Goal: Task Accomplishment & Management: Manage account settings

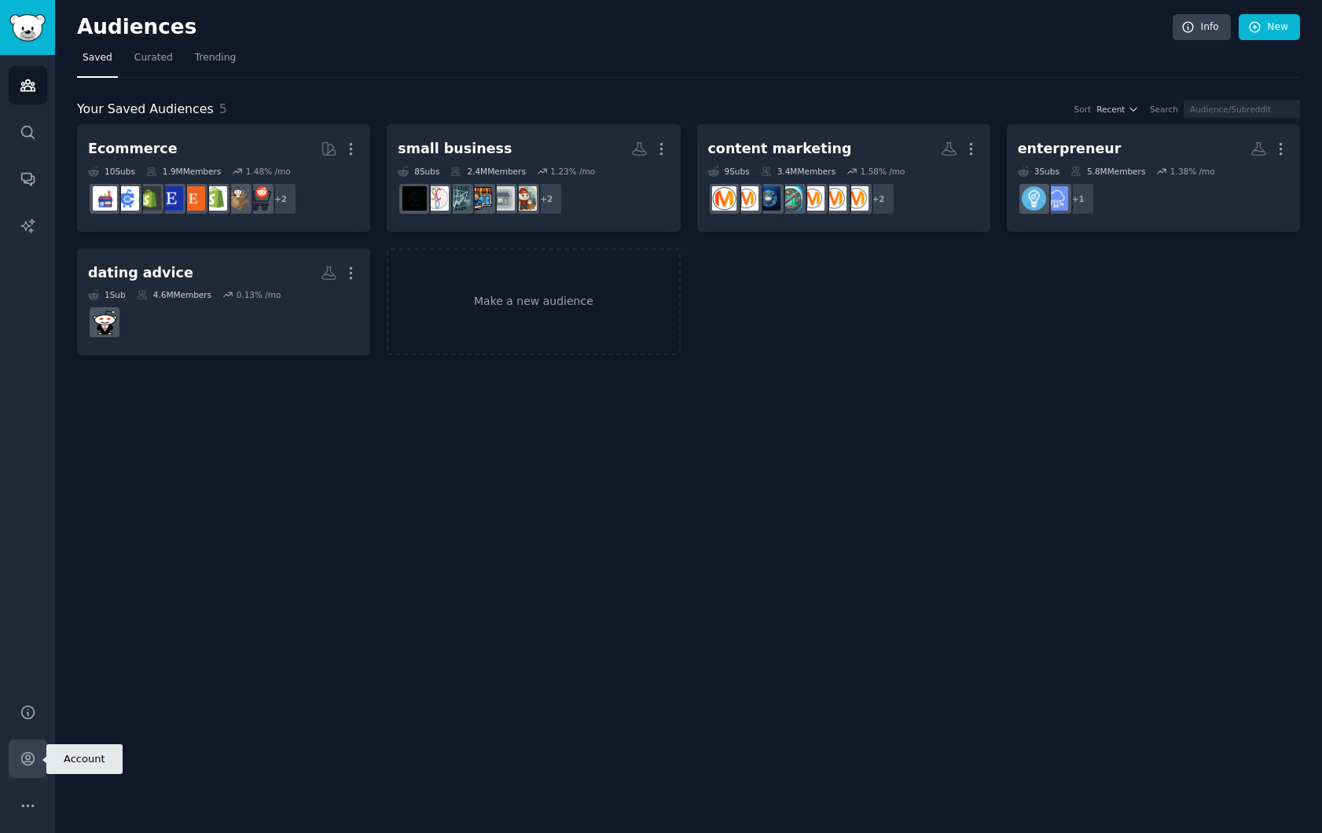
click at [28, 759] on icon "Sidebar" at bounding box center [27, 759] width 13 height 13
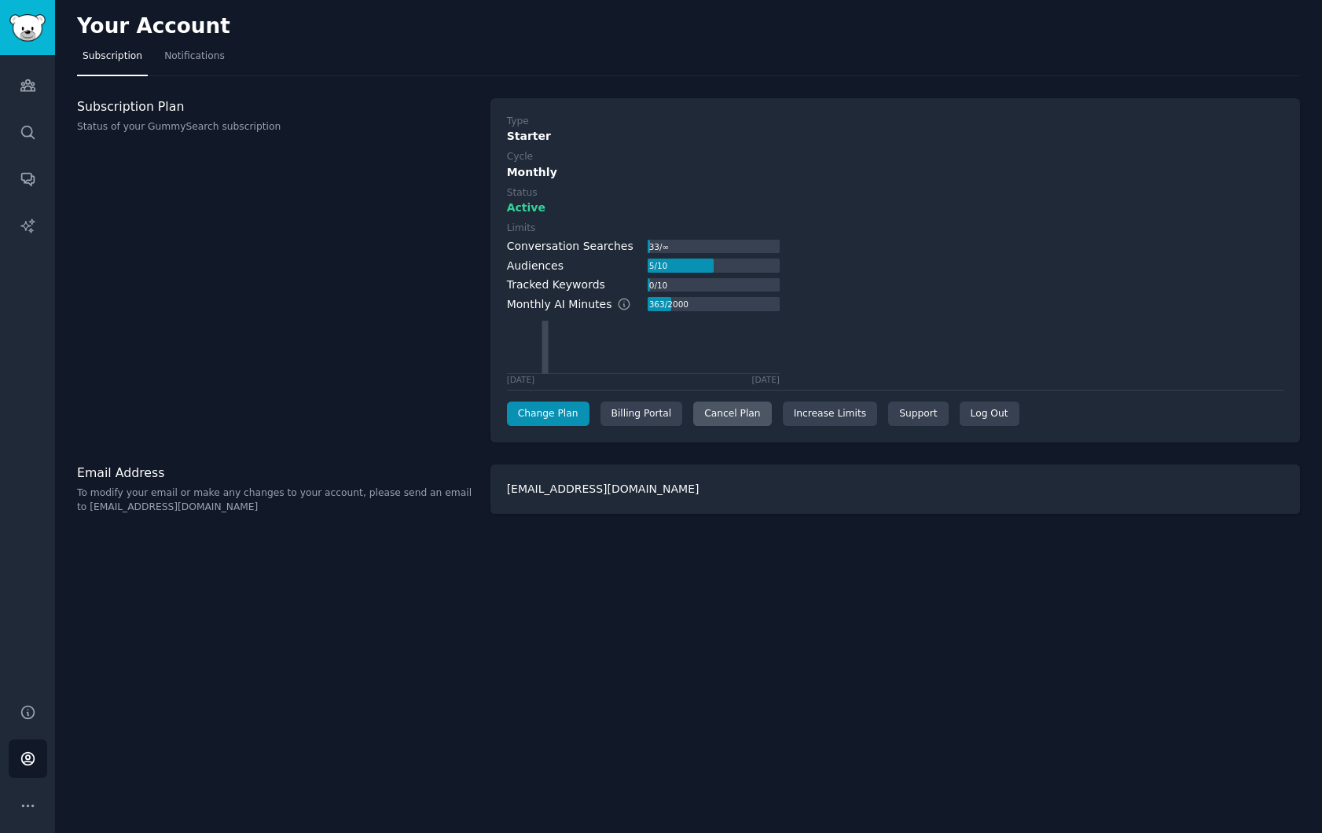
click at [719, 417] on div "Cancel Plan" at bounding box center [732, 414] width 78 height 25
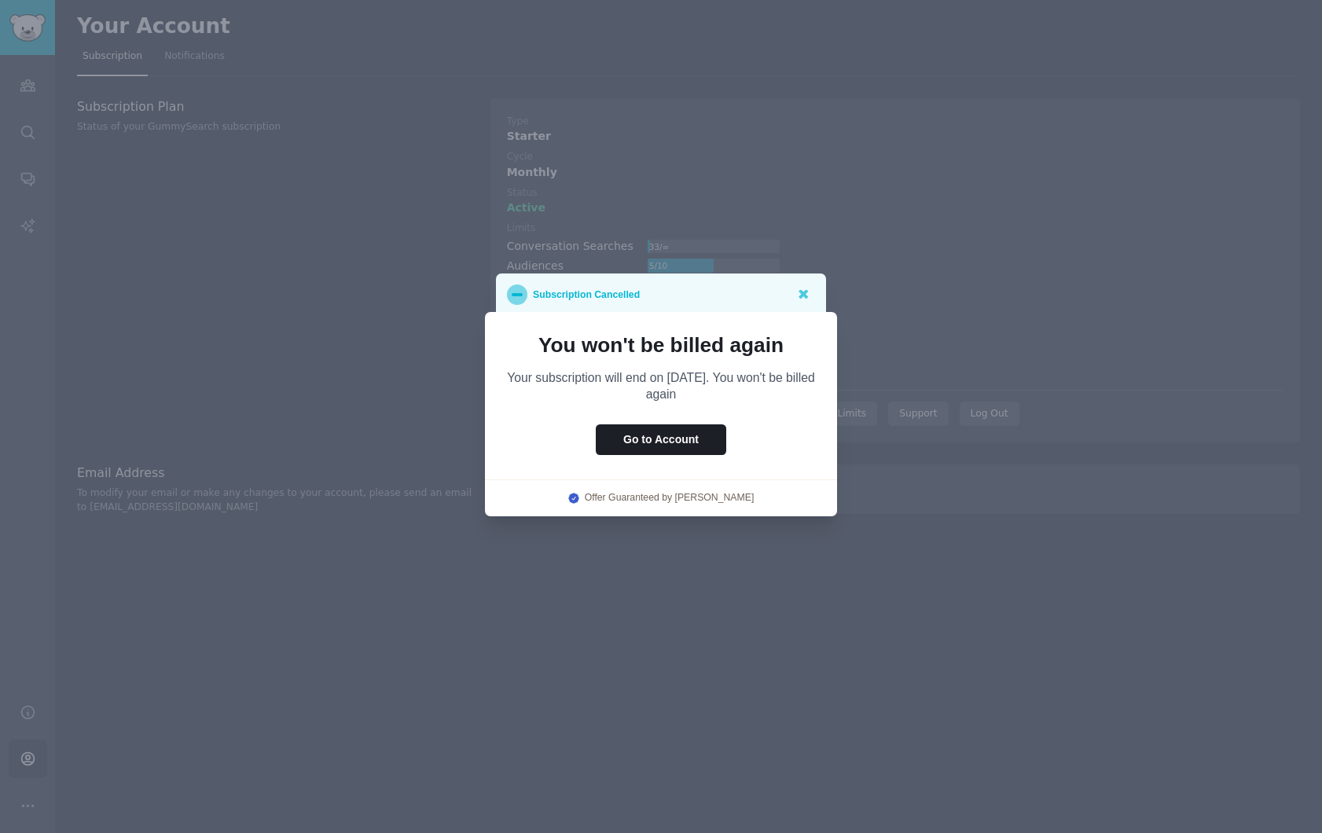
drag, startPoint x: 532, startPoint y: 377, endPoint x: 693, endPoint y: 386, distance: 160.6
click at [693, 386] on p "Your subscription will end on [DATE]. You won't be billed again" at bounding box center [661, 385] width 308 height 33
click at [759, 386] on p "Your subscription will end on [DATE]. You won't be billed again" at bounding box center [661, 385] width 308 height 33
click at [803, 288] on icon at bounding box center [803, 293] width 17 height 17
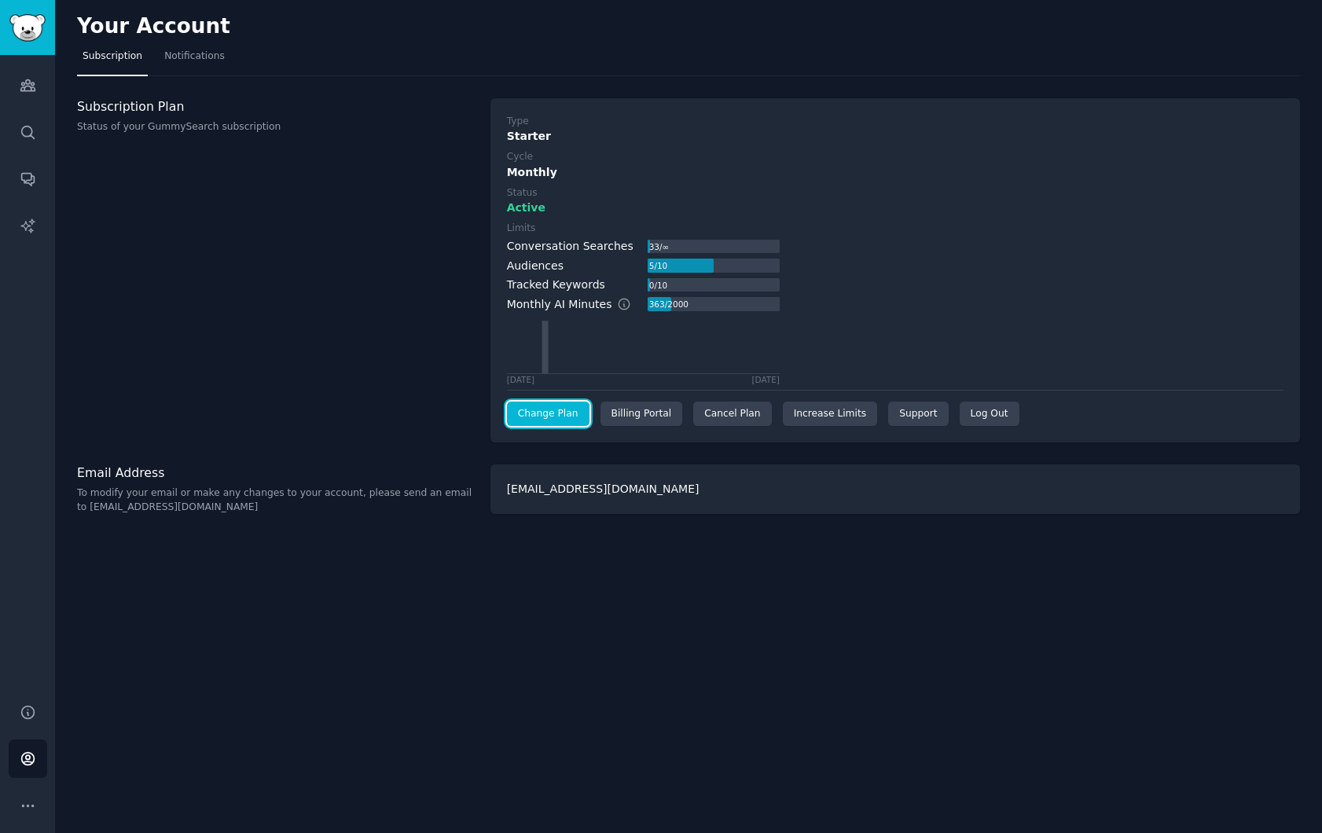
click at [559, 414] on link "Change Plan" at bounding box center [548, 414] width 83 height 25
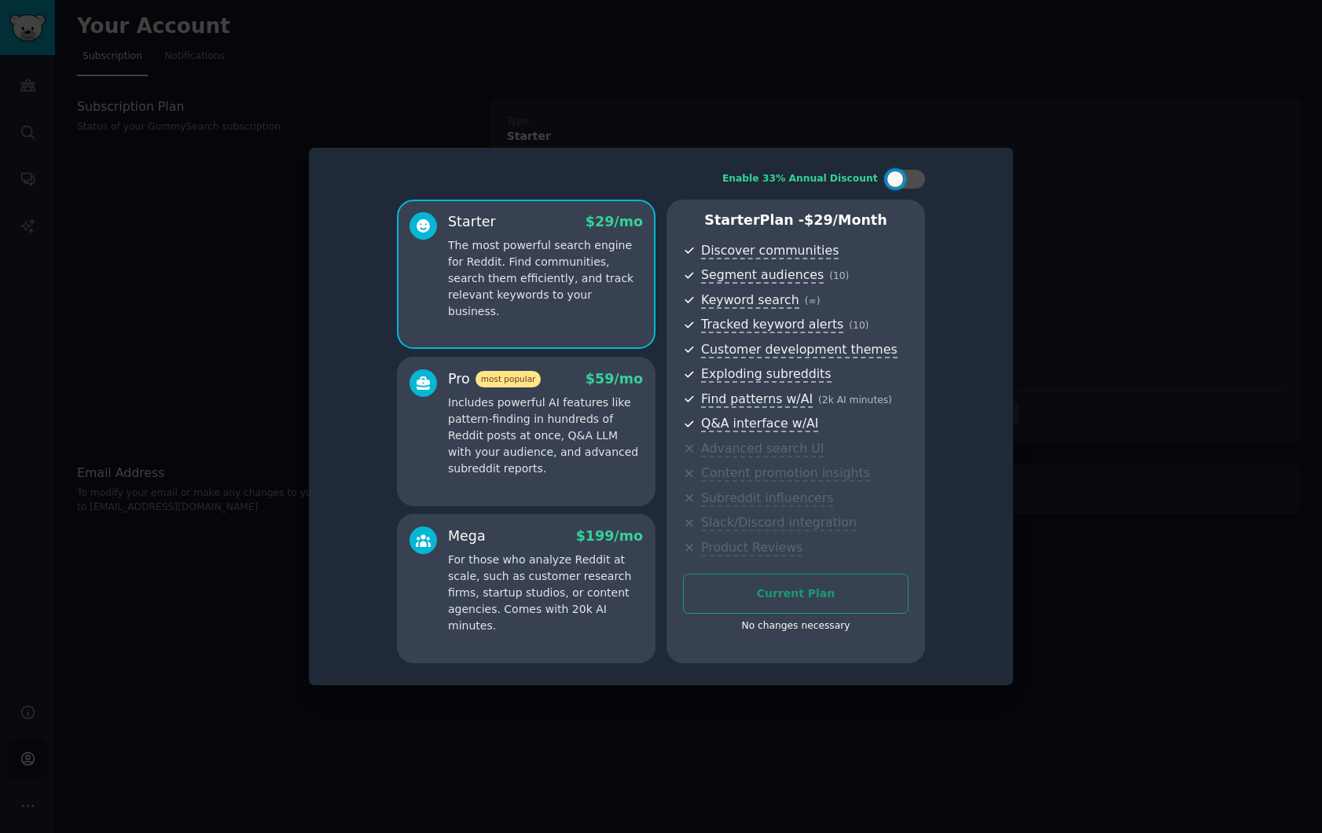
click at [1020, 300] on div at bounding box center [661, 416] width 1322 height 833
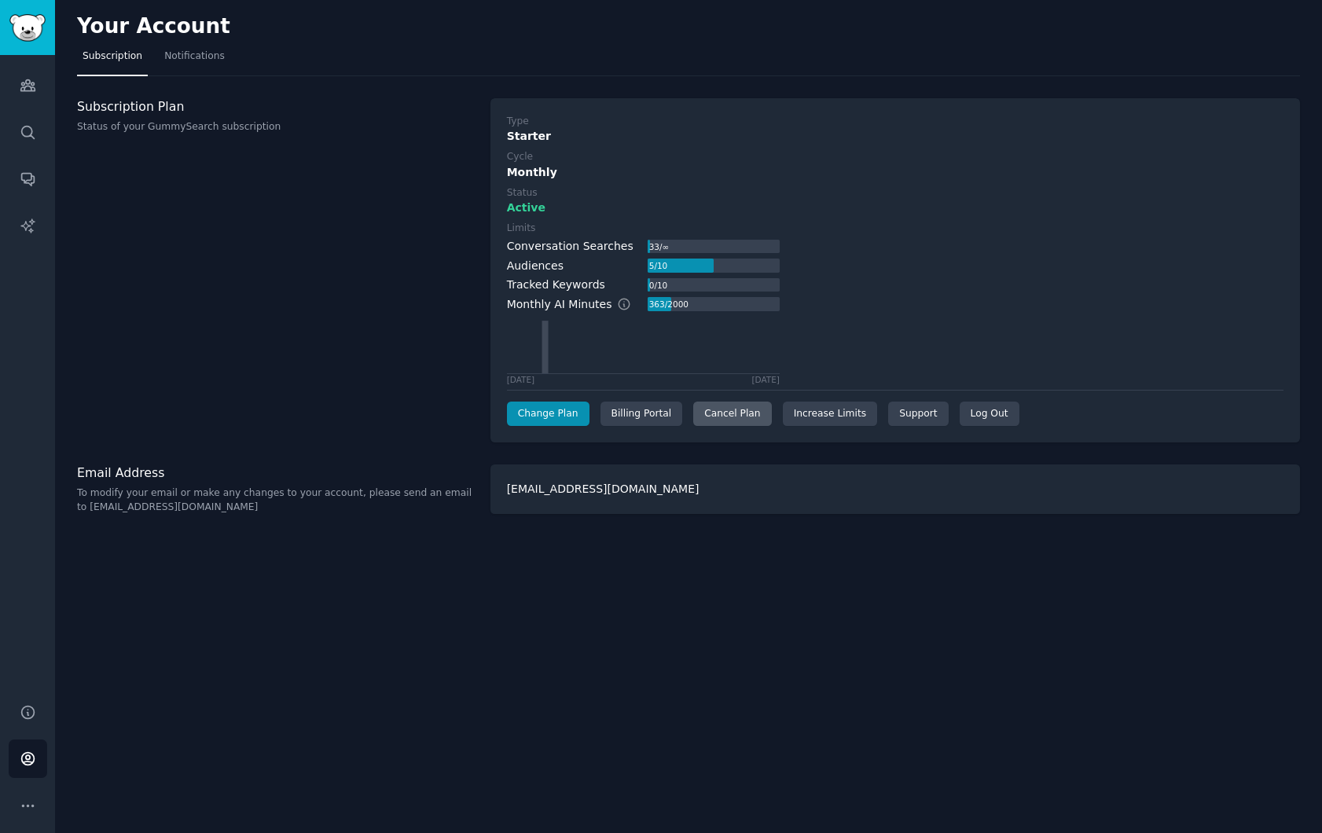
click at [739, 417] on div "Cancel Plan" at bounding box center [732, 414] width 78 height 25
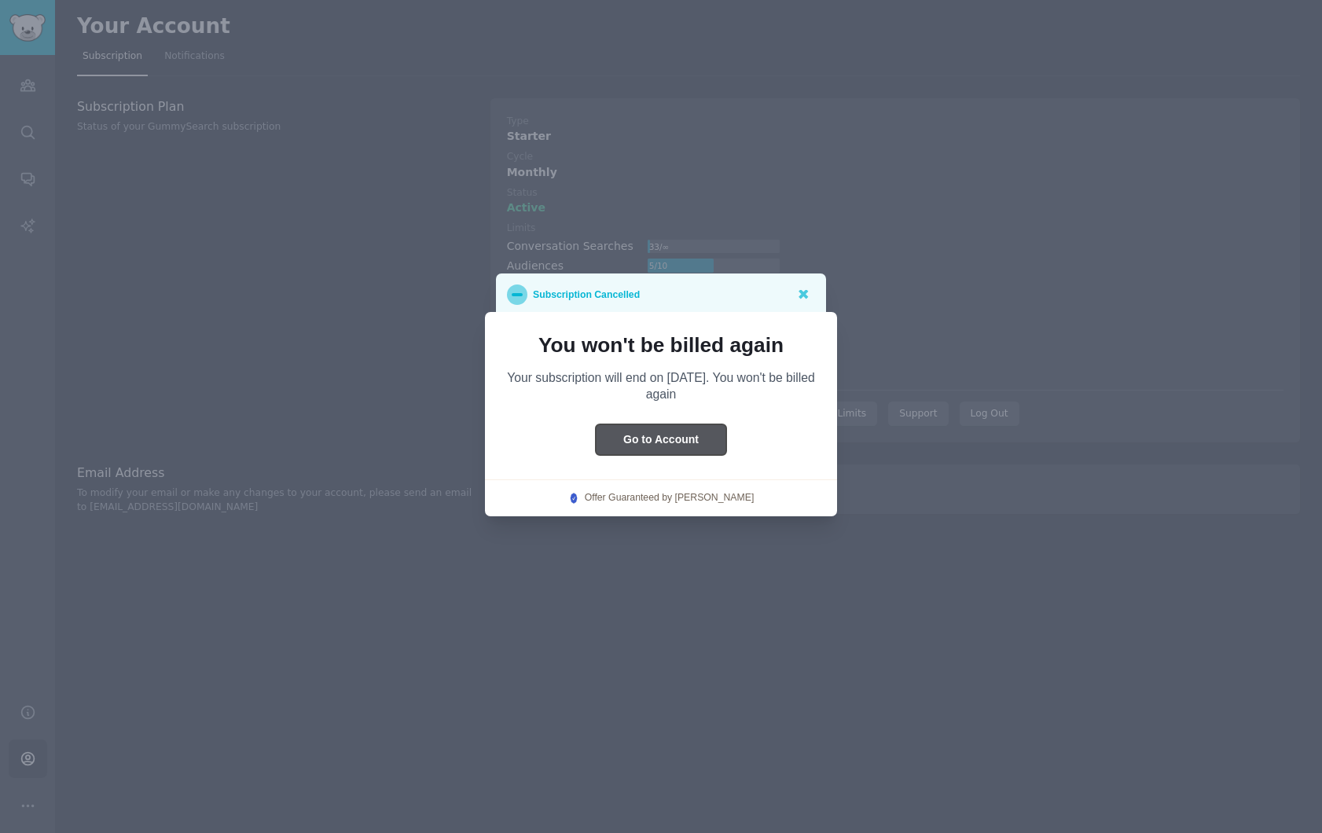
click at [666, 445] on button "Go to Account" at bounding box center [661, 439] width 130 height 31
